Goal: Task Accomplishment & Management: Use online tool/utility

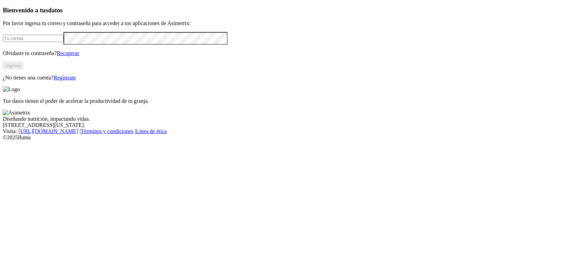
type input "[PERSON_NAME][EMAIL_ADDRESS][DOMAIN_NAME]"
click at [23, 69] on button "Ingresa" at bounding box center [13, 65] width 21 height 7
